Goal: Check status: Check status

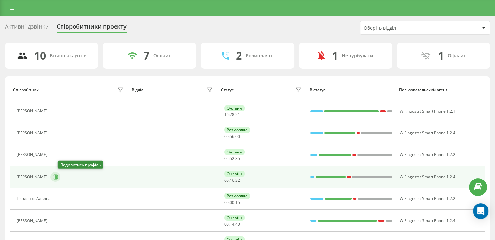
click at [58, 177] on icon at bounding box center [55, 176] width 5 height 5
click at [58, 176] on icon at bounding box center [55, 176] width 5 height 5
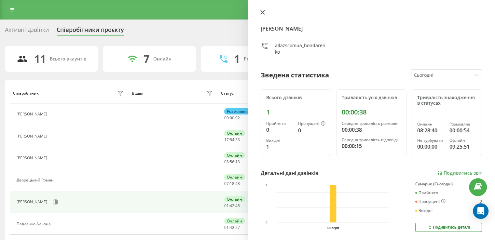
click at [259, 11] on button at bounding box center [262, 13] width 8 height 6
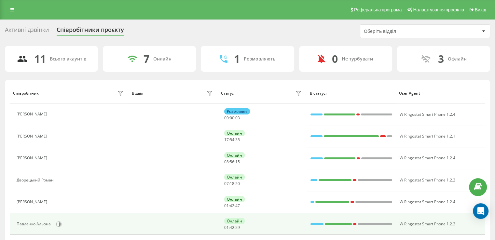
scroll to position [33, 0]
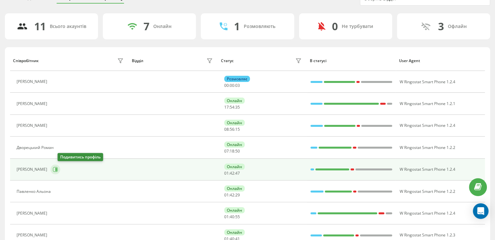
click at [58, 170] on icon at bounding box center [55, 169] width 5 height 5
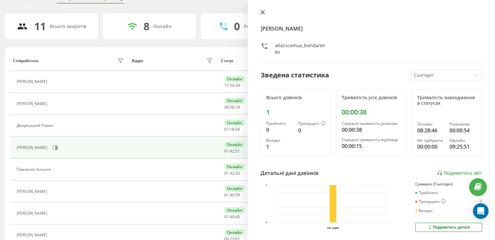
click at [262, 14] on icon at bounding box center [262, 12] width 5 height 5
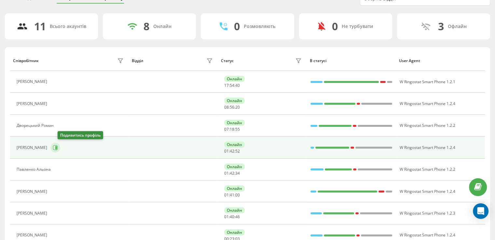
click at [58, 148] on icon at bounding box center [55, 147] width 5 height 5
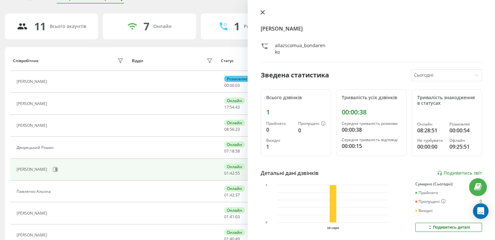
click at [264, 14] on icon at bounding box center [262, 12] width 4 height 4
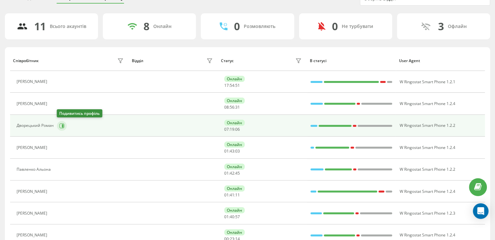
click at [61, 126] on icon at bounding box center [61, 125] width 5 height 5
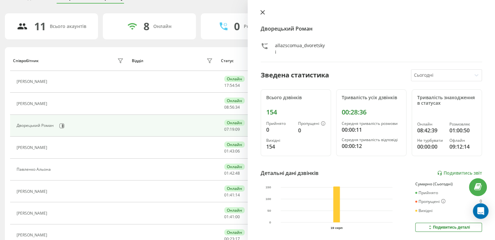
click at [263, 13] on icon at bounding box center [262, 12] width 4 height 4
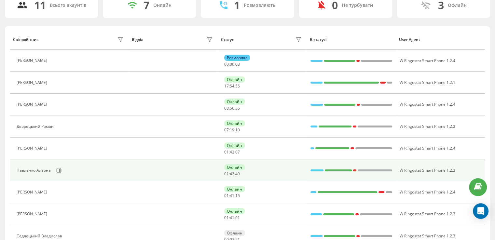
scroll to position [65, 0]
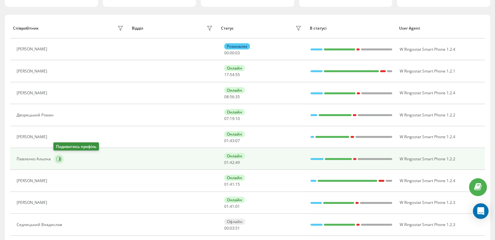
click at [57, 158] on icon at bounding box center [58, 158] width 5 height 5
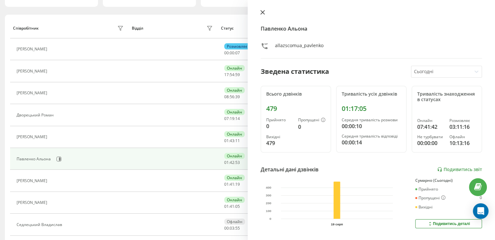
click at [265, 12] on button at bounding box center [262, 13] width 8 height 6
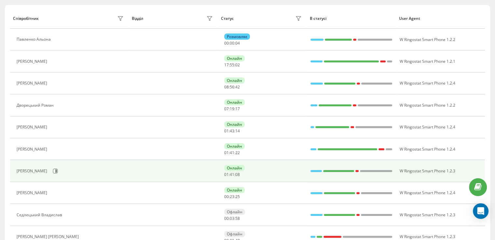
scroll to position [75, 0]
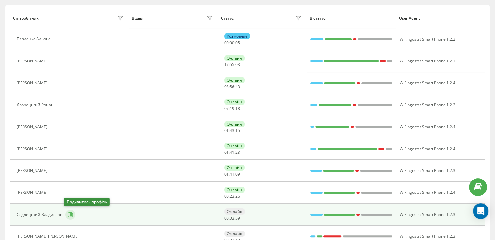
click at [68, 213] on icon at bounding box center [70, 214] width 5 height 5
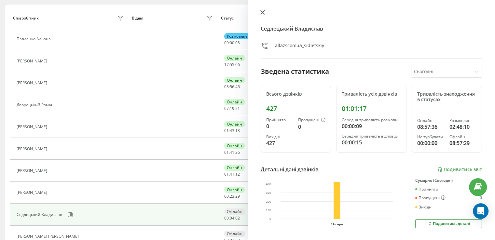
click at [262, 13] on icon at bounding box center [262, 12] width 5 height 5
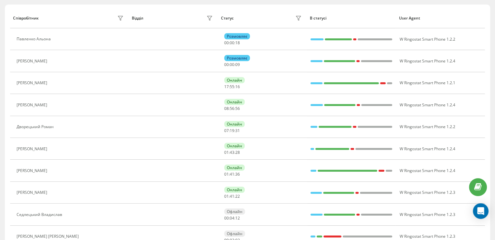
scroll to position [53, 0]
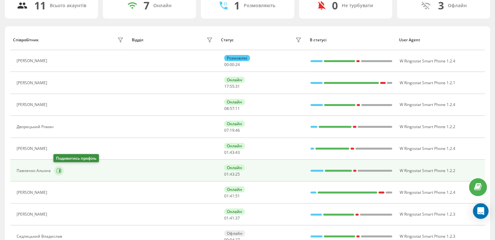
click at [61, 171] on button at bounding box center [59, 171] width 10 height 10
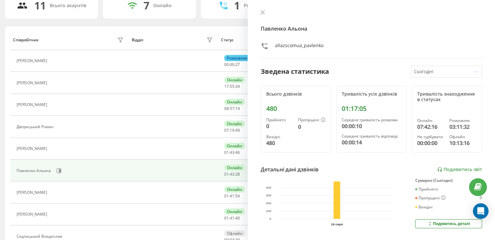
click at [267, 14] on div at bounding box center [370, 13] width 221 height 7
click at [264, 12] on icon at bounding box center [262, 12] width 5 height 5
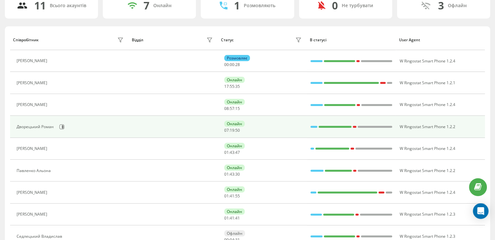
scroll to position [118, 0]
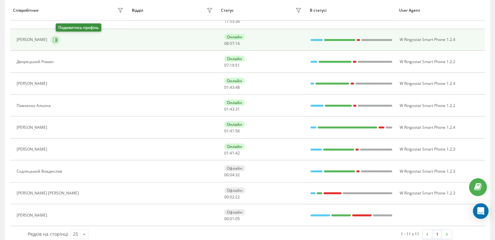
click at [57, 40] on icon at bounding box center [56, 39] width 2 height 3
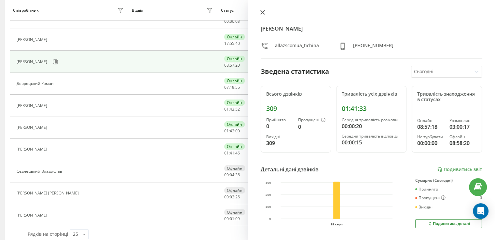
click at [259, 15] on button at bounding box center [262, 13] width 8 height 6
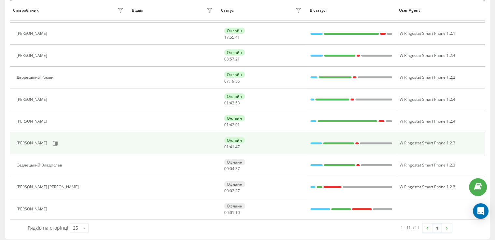
scroll to position [128, 0]
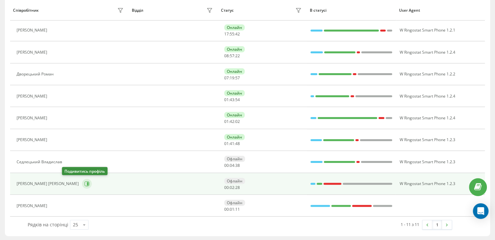
click at [84, 184] on icon at bounding box center [86, 183] width 5 height 5
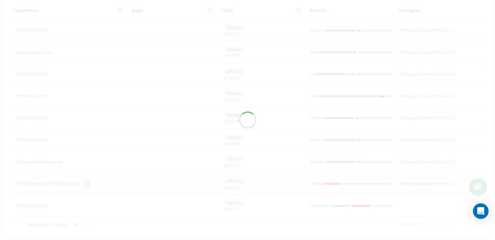
scroll to position [106, 0]
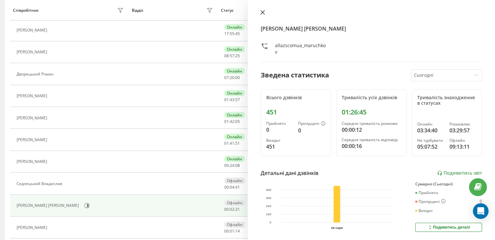
click at [260, 13] on icon at bounding box center [262, 12] width 5 height 5
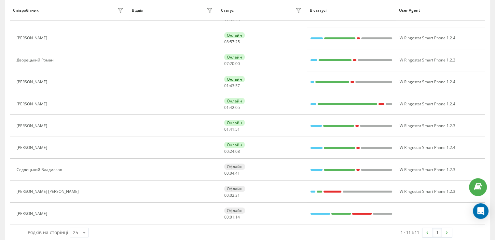
scroll to position [128, 0]
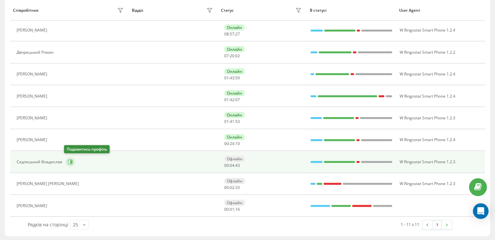
click at [68, 161] on icon at bounding box center [70, 161] width 5 height 5
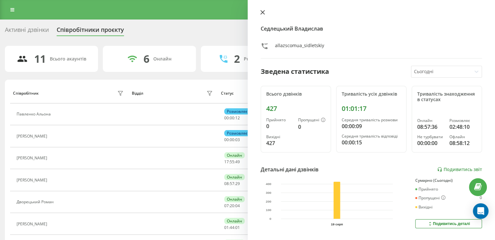
click at [263, 11] on icon at bounding box center [262, 12] width 4 height 4
